Goal: Task Accomplishment & Management: Manage account settings

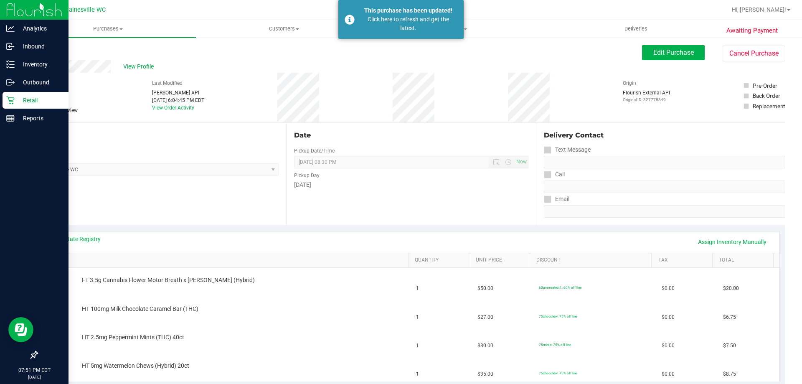
click at [23, 104] on p "Retail" at bounding box center [40, 100] width 50 height 10
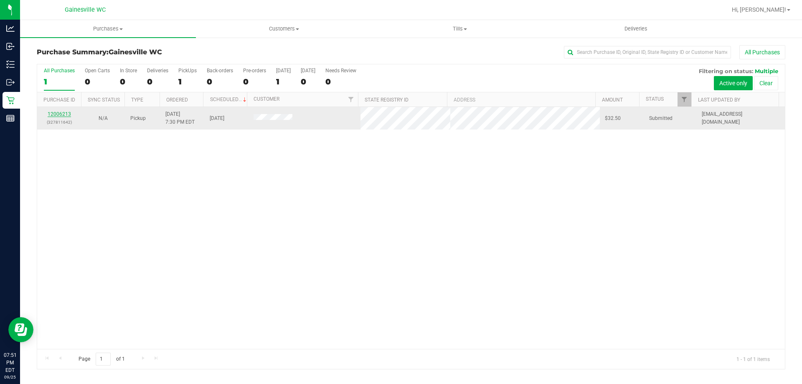
click at [59, 115] on link "12006213" at bounding box center [59, 114] width 23 height 6
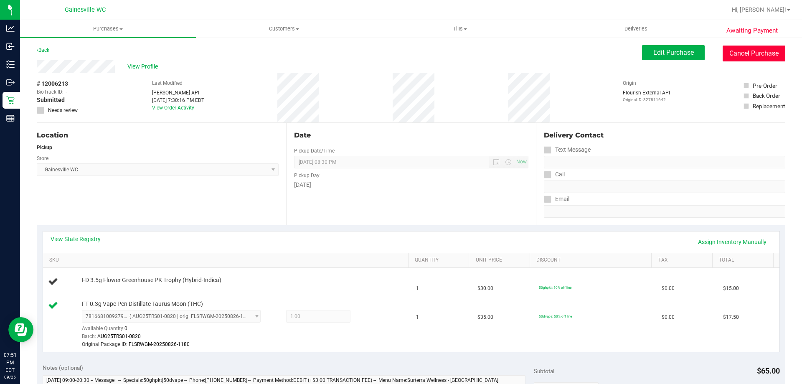
click at [754, 51] on button "Cancel Purchase" at bounding box center [753, 54] width 63 height 16
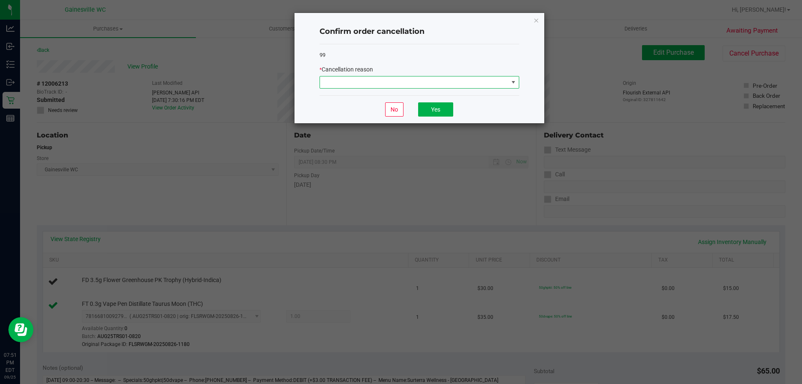
click at [456, 86] on span at bounding box center [414, 82] width 188 height 12
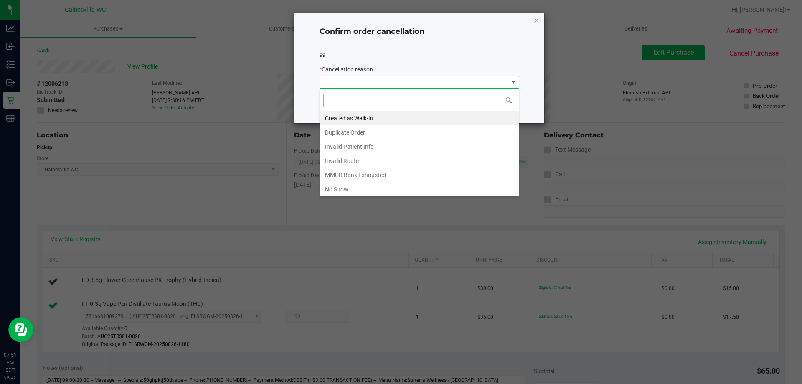
scroll to position [13, 200]
click at [353, 119] on li "Created as Walk-in" at bounding box center [419, 118] width 199 height 14
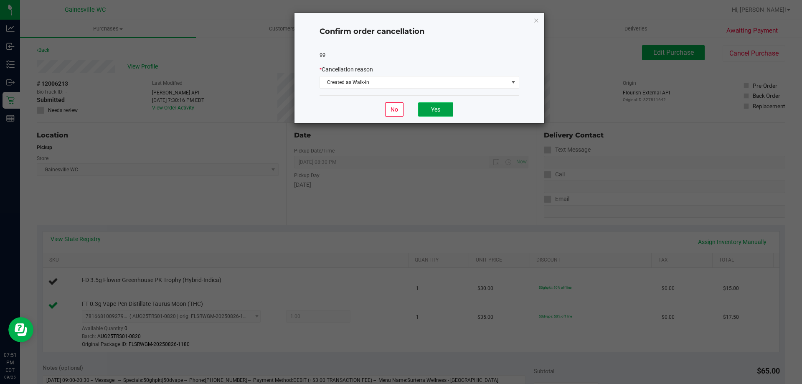
click at [435, 110] on button "Yes" at bounding box center [435, 109] width 35 height 14
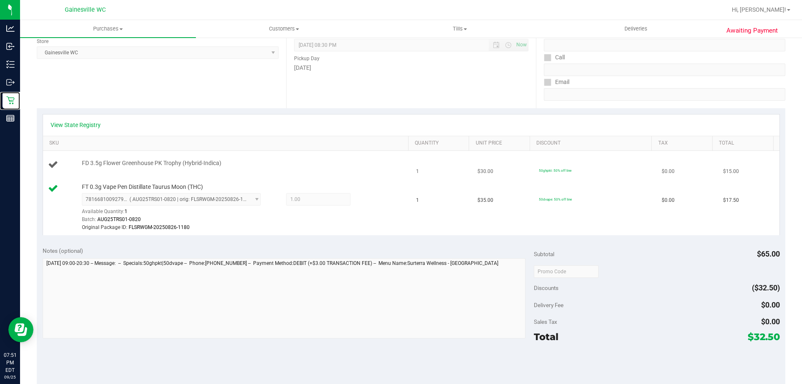
scroll to position [0, 0]
